Goal: Find specific page/section: Find specific page/section

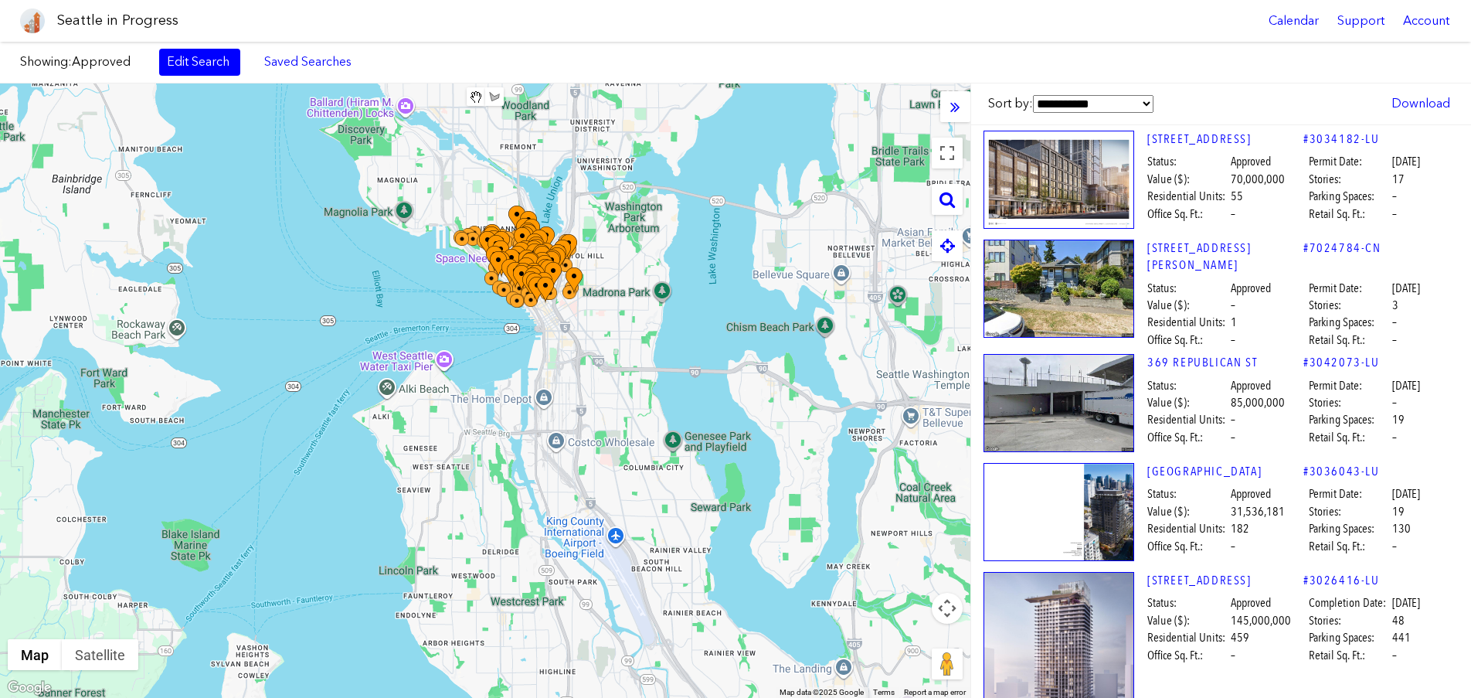
drag, startPoint x: 659, startPoint y: 354, endPoint x: 631, endPoint y: 297, distance: 63.9
click at [631, 297] on div at bounding box center [485, 390] width 971 height 614
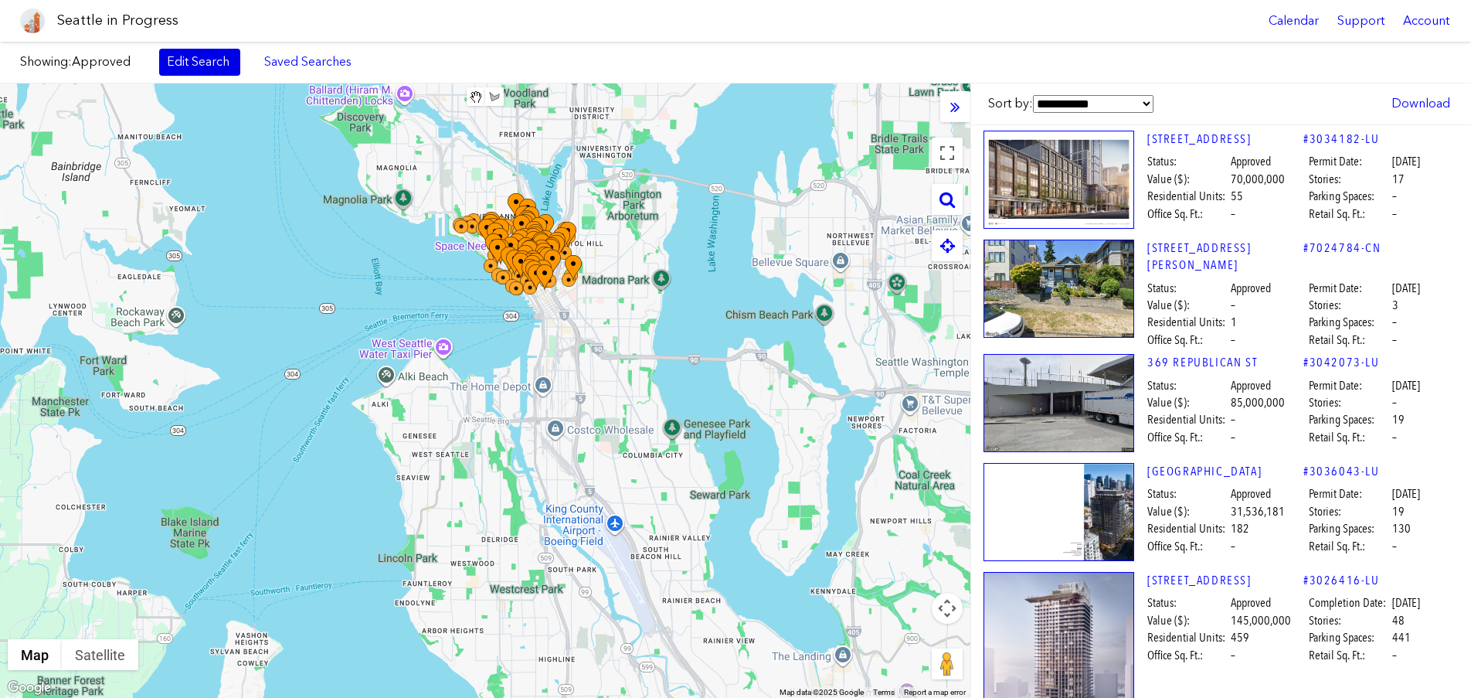
click at [193, 66] on link "Edit Search" at bounding box center [199, 62] width 81 height 26
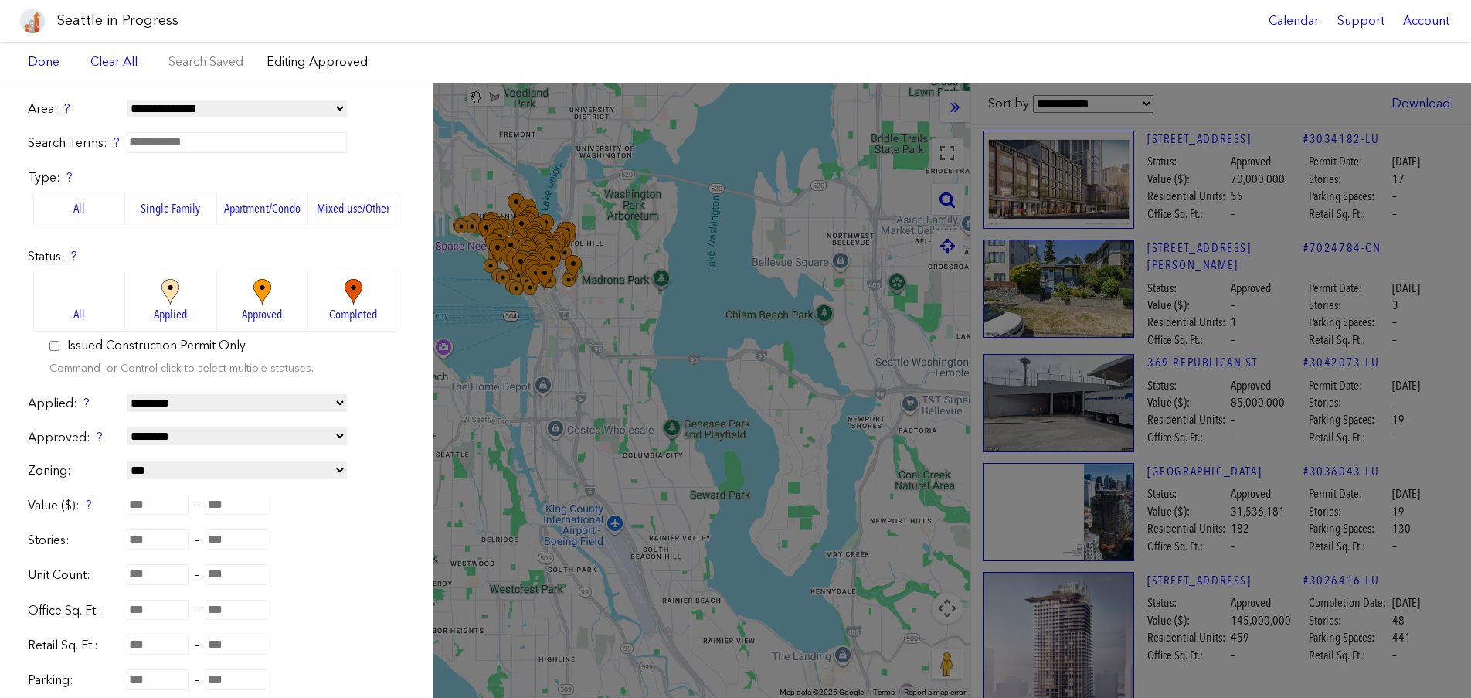
click at [430, 53] on div "Showing: Approved Edit Search Saved Searches Added to Saved Searches Done Clear…" at bounding box center [735, 63] width 1471 height 42
click at [508, 151] on div "**********" at bounding box center [735, 390] width 1471 height 614
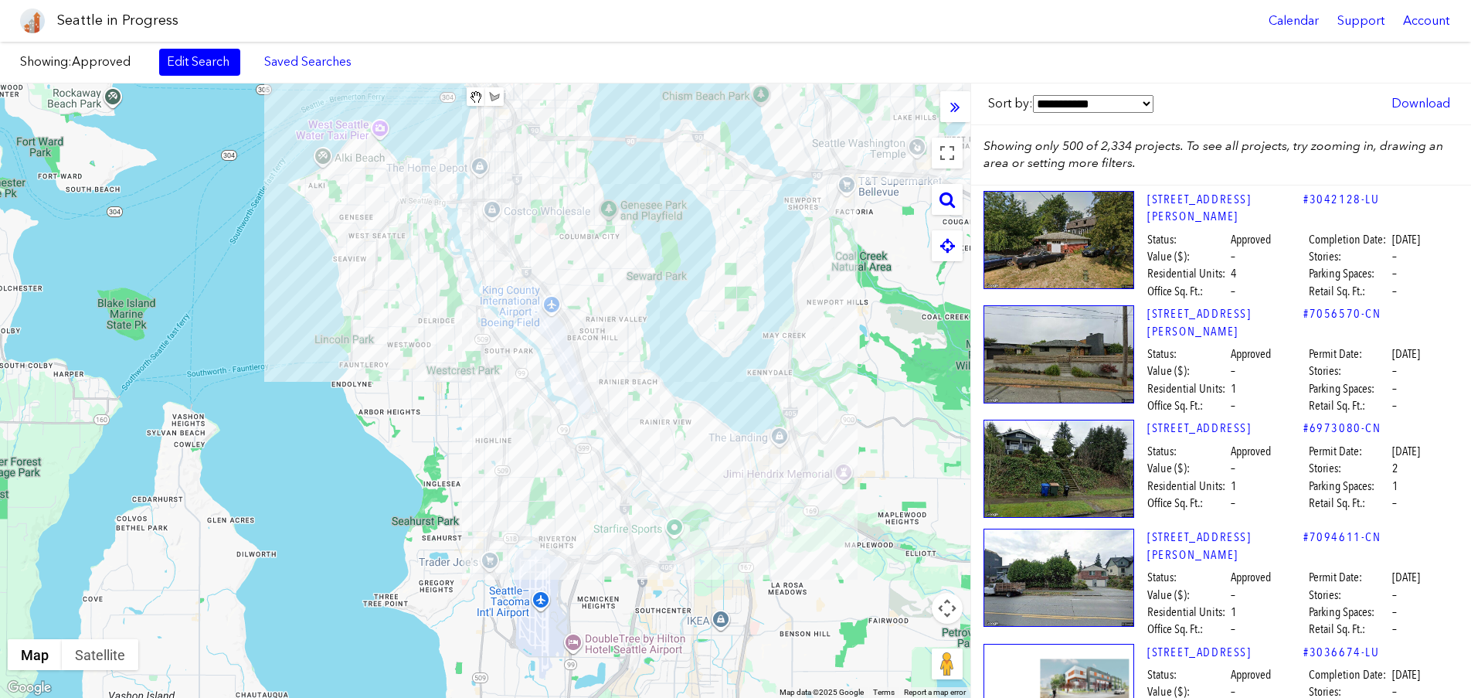
drag, startPoint x: 544, startPoint y: 433, endPoint x: 547, endPoint y: 479, distance: 45.7
click at [512, 148] on div at bounding box center [485, 390] width 971 height 614
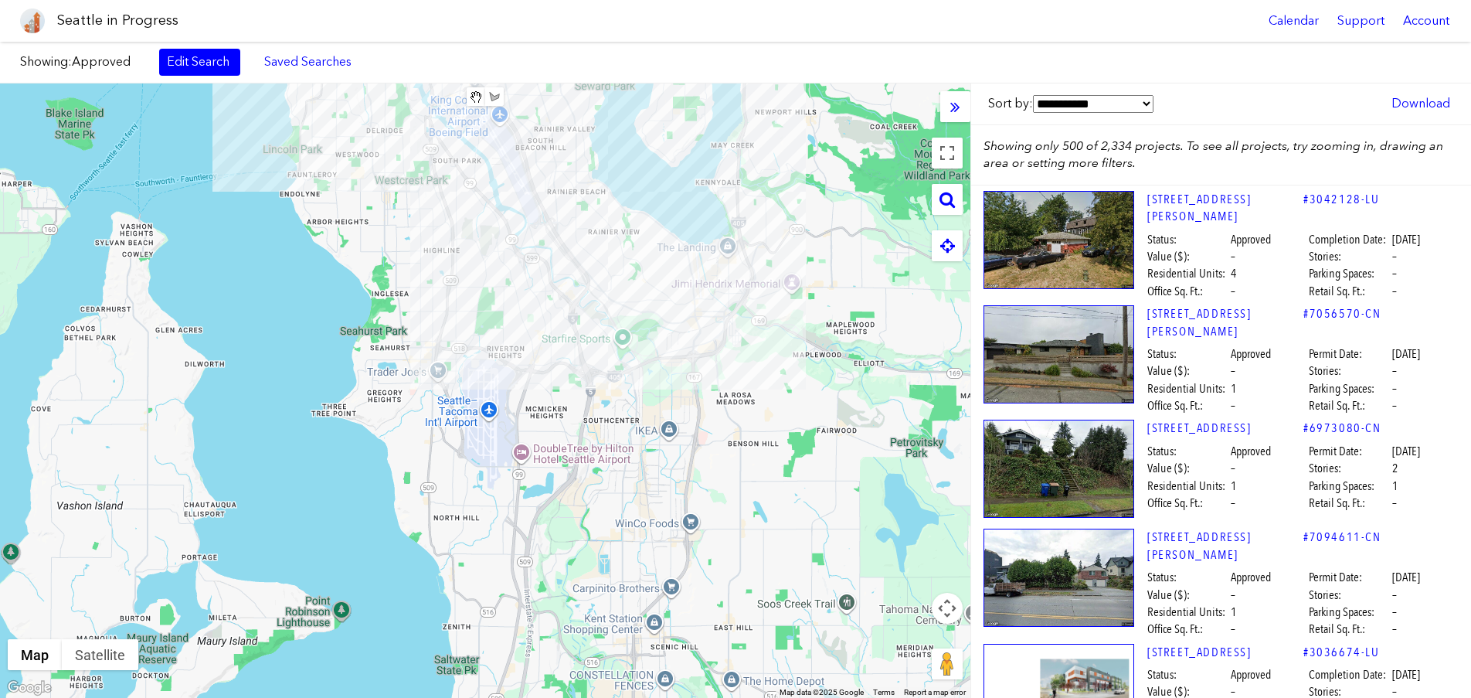
drag, startPoint x: 602, startPoint y: 452, endPoint x: 559, endPoint y: 384, distance: 80.2
click at [562, 385] on div at bounding box center [485, 390] width 971 height 614
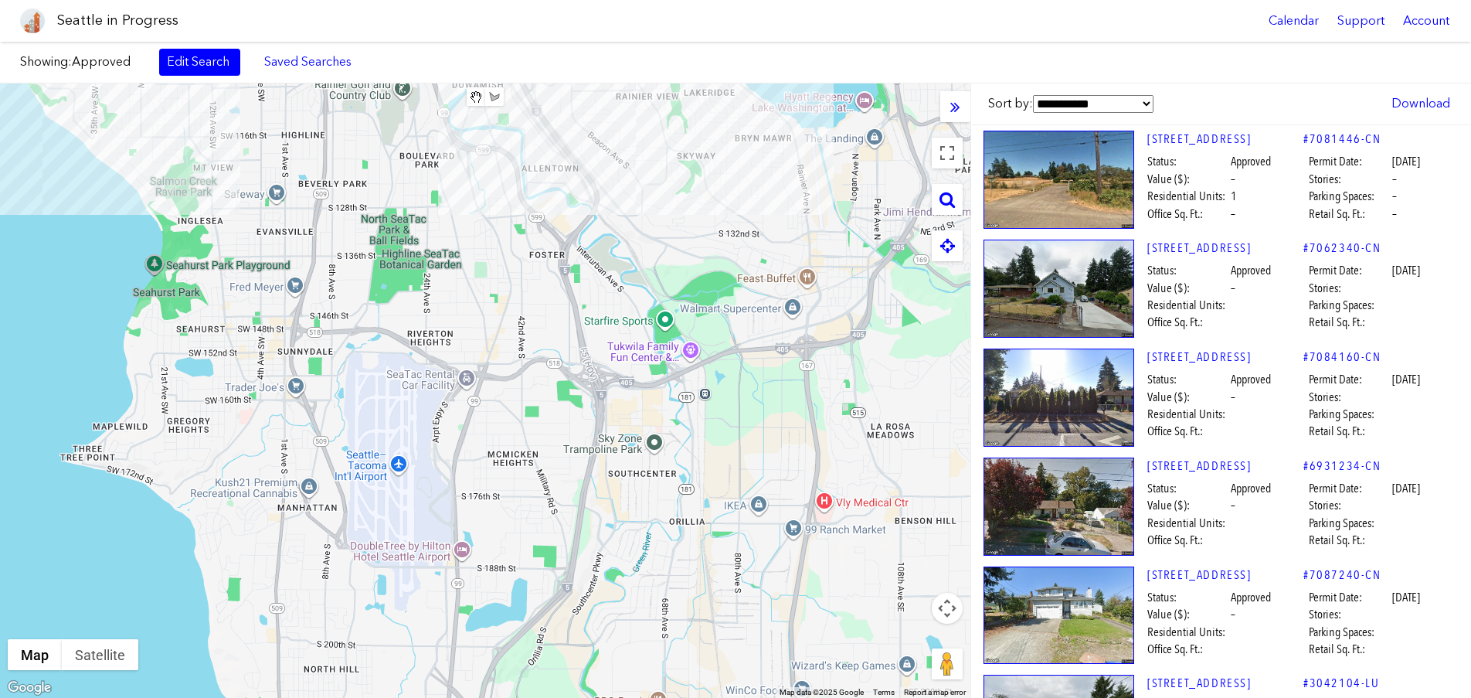
drag, startPoint x: 547, startPoint y: 406, endPoint x: 533, endPoint y: 432, distance: 29.7
click at [533, 432] on div at bounding box center [485, 390] width 971 height 614
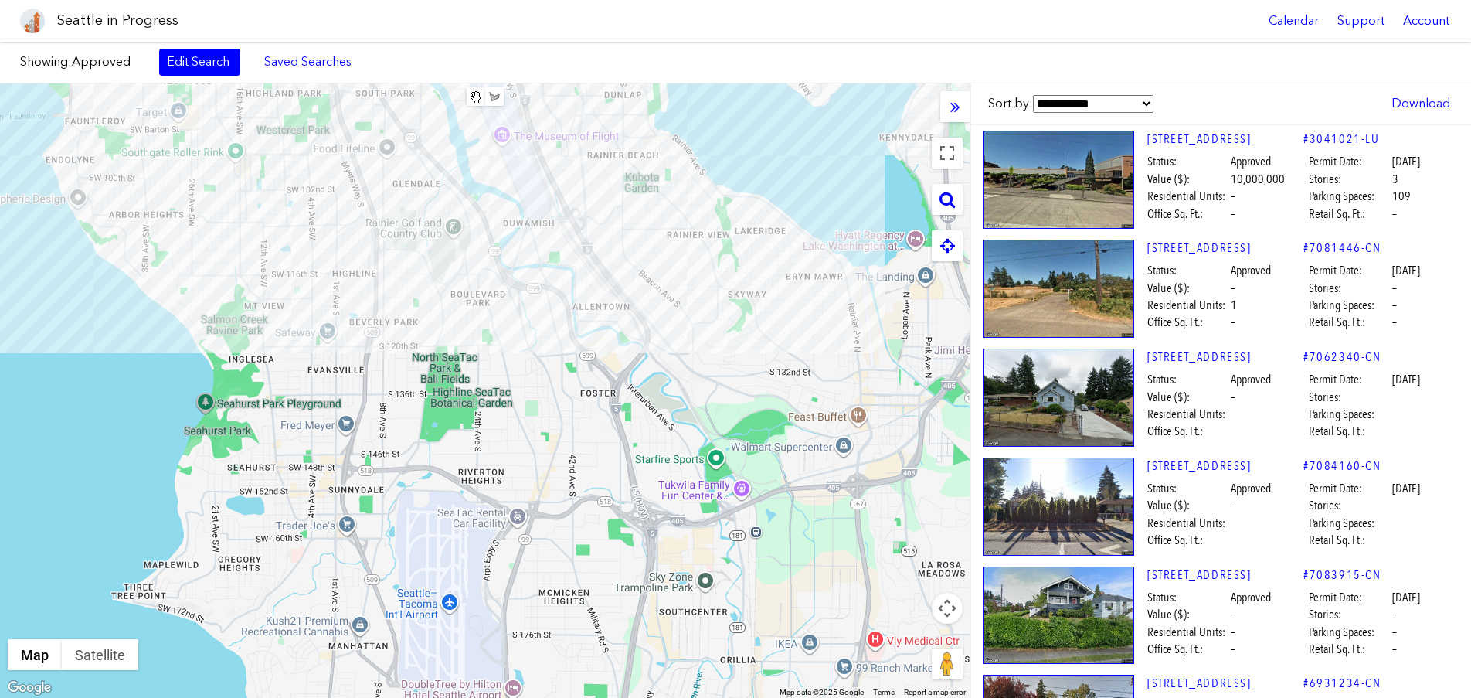
drag, startPoint x: 695, startPoint y: 265, endPoint x: 753, endPoint y: 379, distance: 128.6
click at [753, 379] on div at bounding box center [485, 390] width 971 height 614
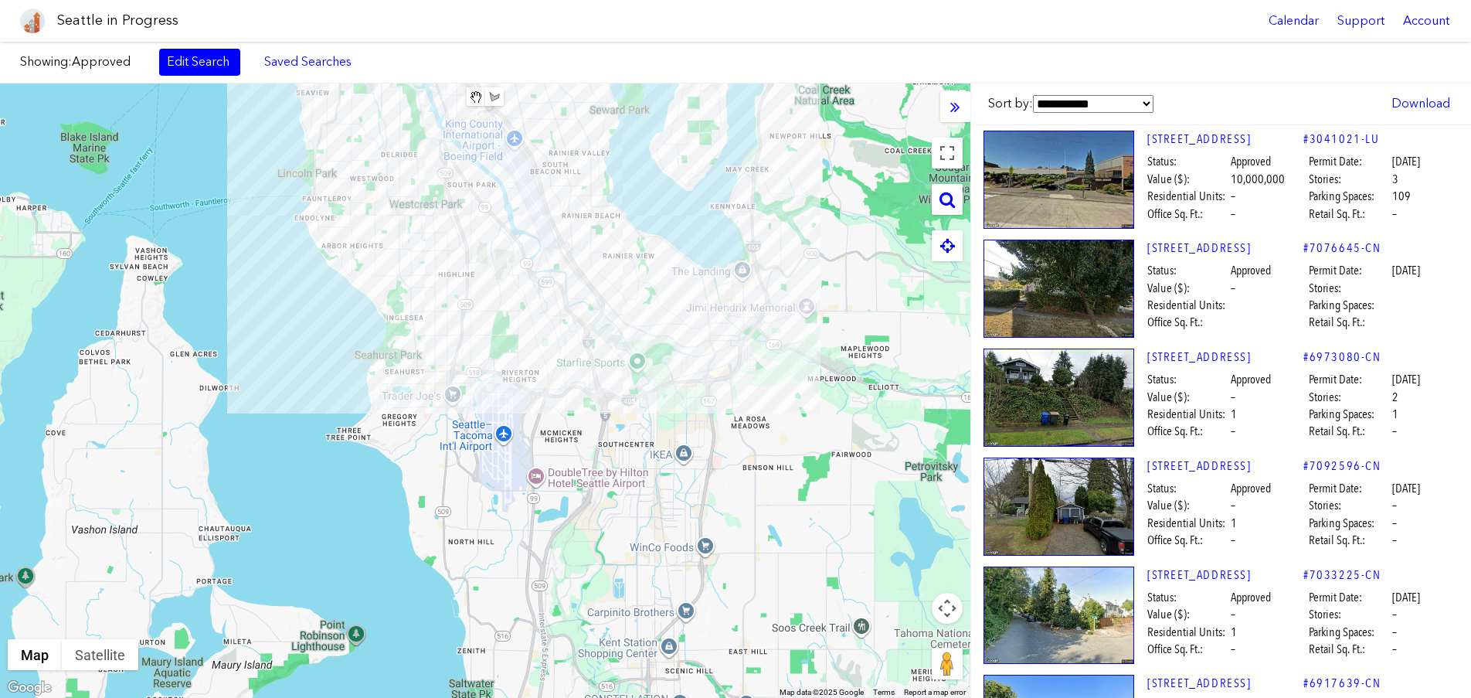
drag, startPoint x: 765, startPoint y: 380, endPoint x: 658, endPoint y: 312, distance: 127.1
click at [658, 312] on div at bounding box center [485, 390] width 971 height 614
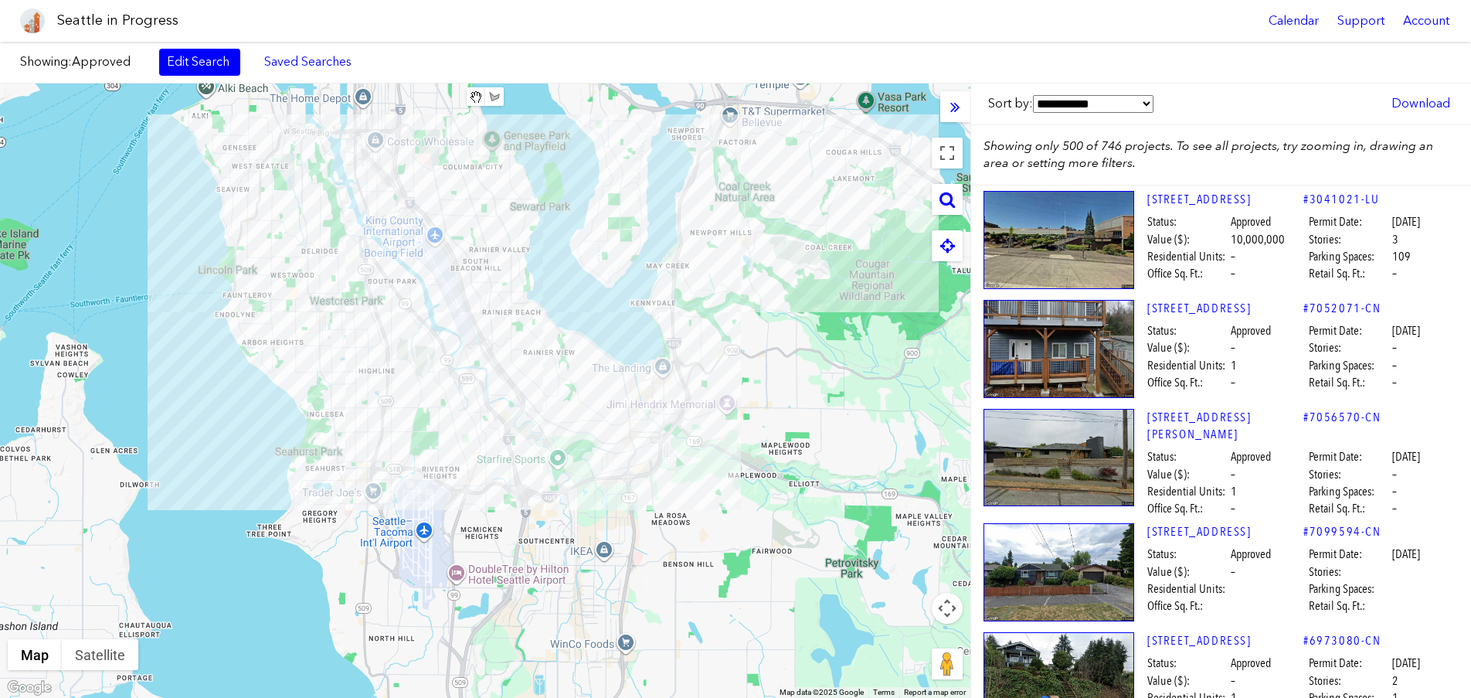
drag, startPoint x: 688, startPoint y: 149, endPoint x: 607, endPoint y: 247, distance: 126.8
click at [607, 247] on div at bounding box center [485, 390] width 971 height 614
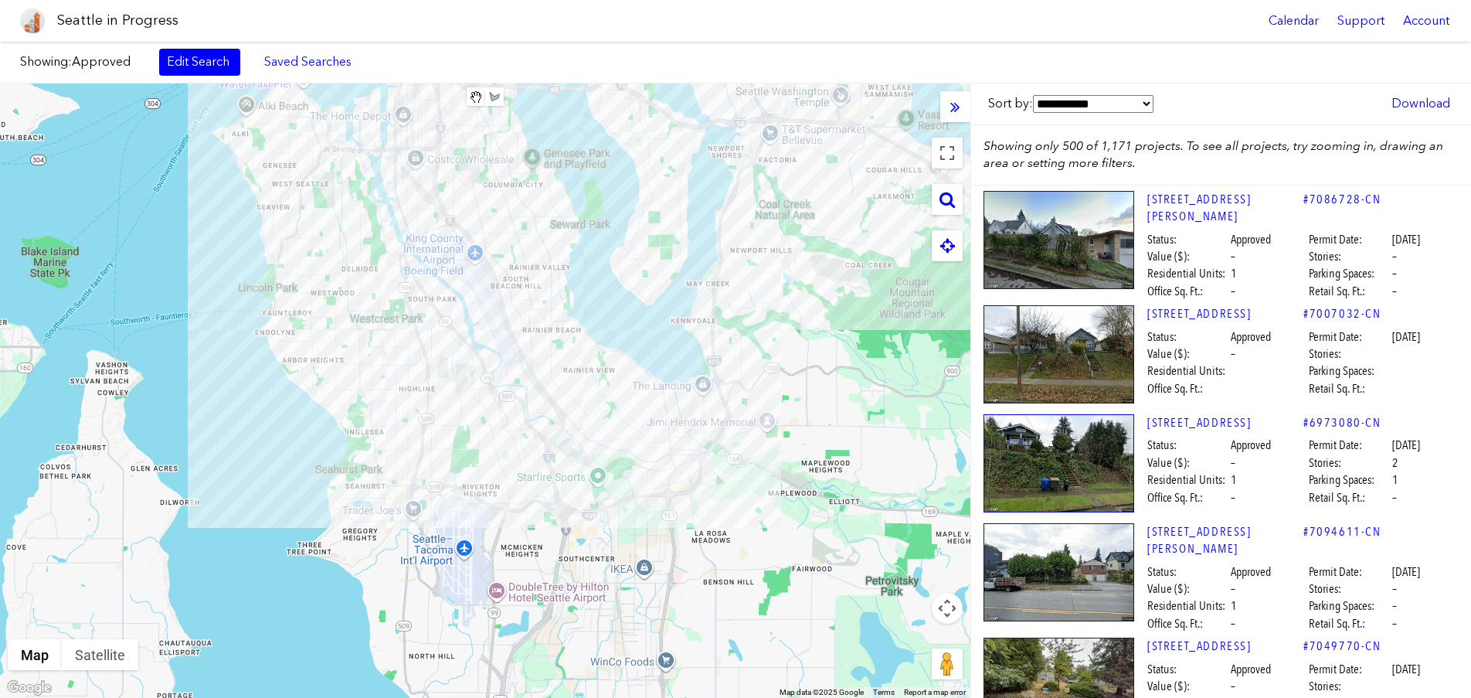
drag, startPoint x: 436, startPoint y: 363, endPoint x: 477, endPoint y: 381, distance: 44.6
click at [477, 381] on div at bounding box center [485, 390] width 971 height 614
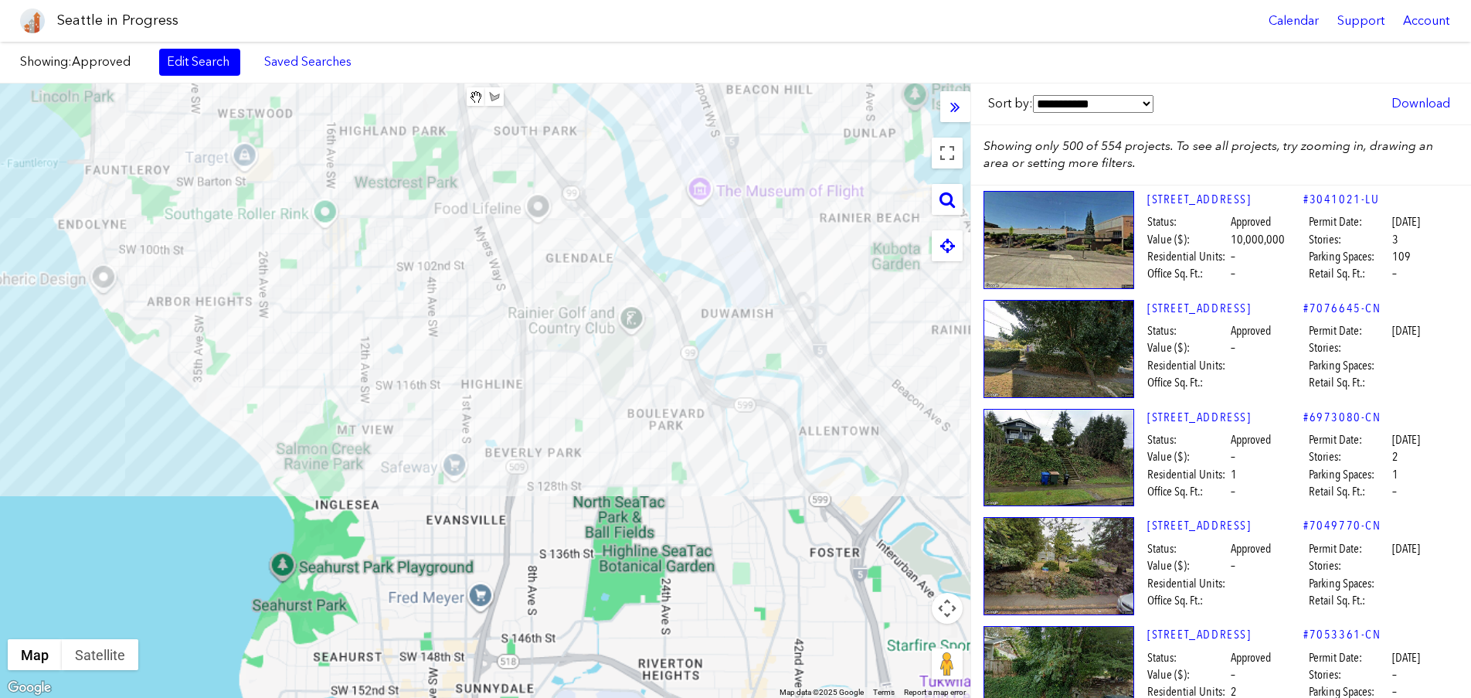
drag, startPoint x: 231, startPoint y: 421, endPoint x: 260, endPoint y: 393, distance: 41.0
click at [261, 393] on div at bounding box center [485, 390] width 971 height 614
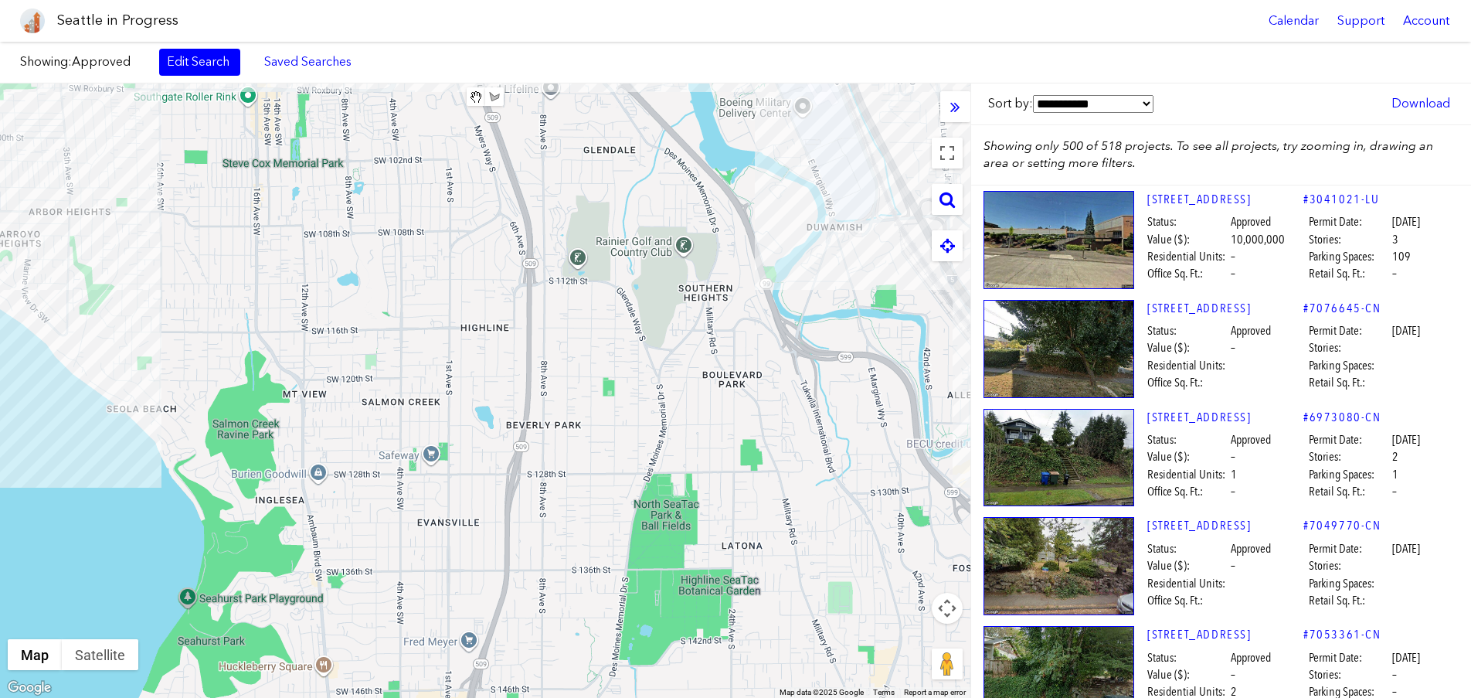
drag, startPoint x: 533, startPoint y: 396, endPoint x: 612, endPoint y: 437, distance: 88.8
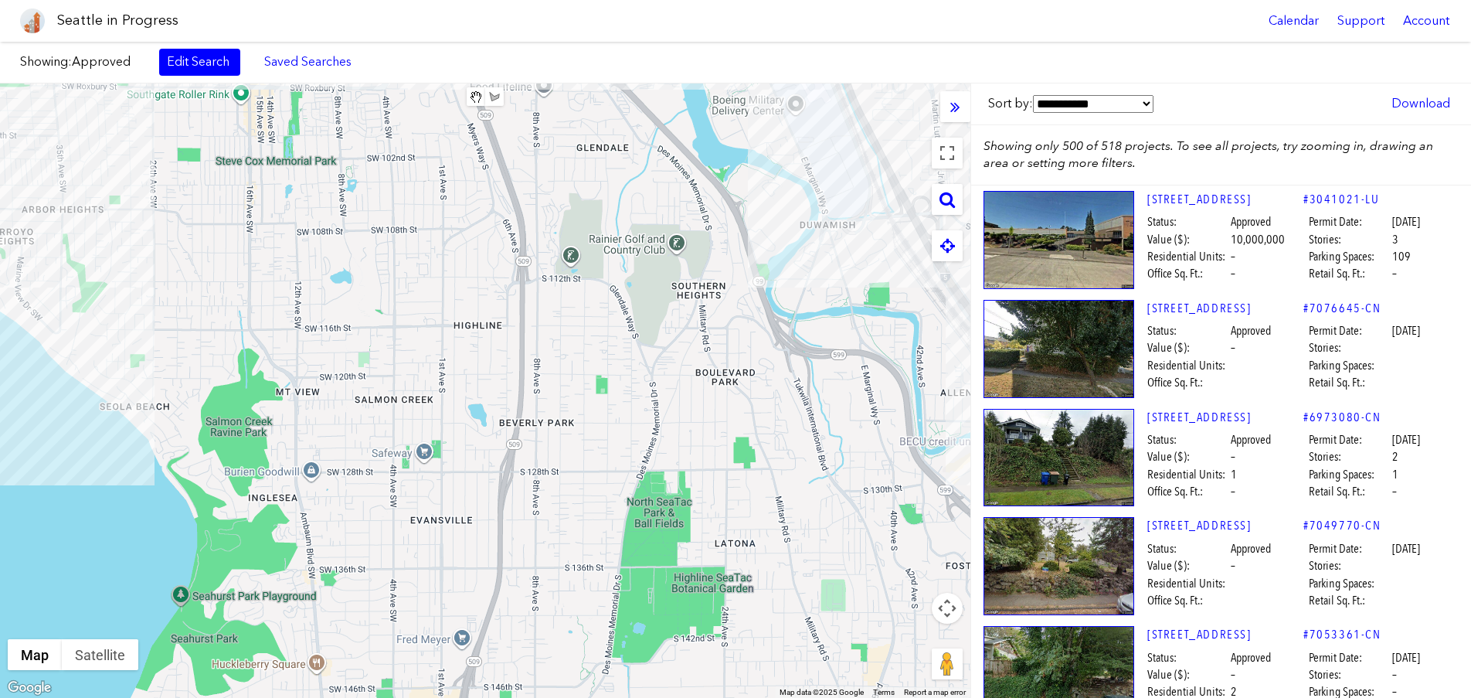
click at [612, 437] on div at bounding box center [485, 390] width 971 height 614
